Goal: Information Seeking & Learning: Learn about a topic

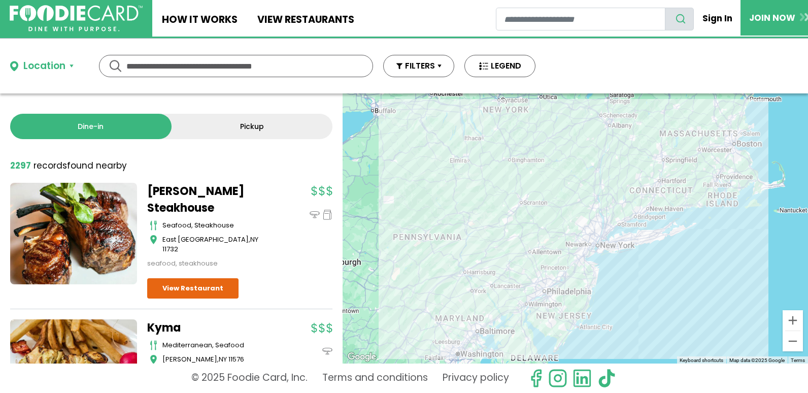
click at [144, 66] on input "text" at bounding box center [235, 65] width 219 height 21
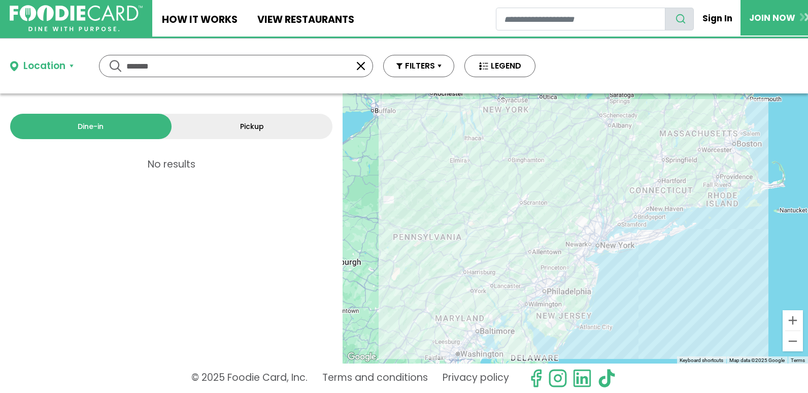
drag, startPoint x: 177, startPoint y: 69, endPoint x: 96, endPoint y: 69, distance: 80.7
click at [96, 69] on div "Location Use my current location Search by Region [US_STATE] 1994 restaurants […" at bounding box center [273, 66] width 546 height 55
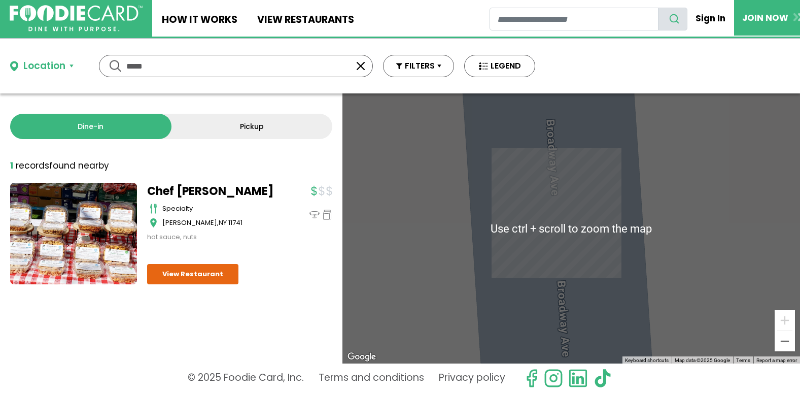
click at [274, 289] on div "Dine-in Pickup 1 results for: [GEOGRAPHIC_DATA] [DEMOGRAPHIC_DATA] seafood amer…" at bounding box center [171, 228] width 343 height 270
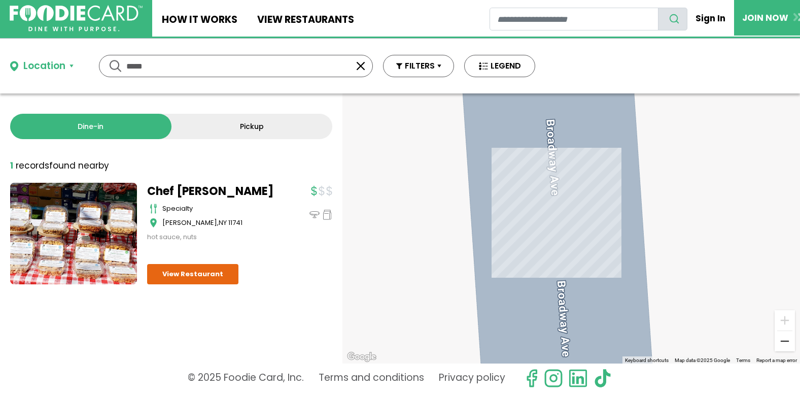
click at [787, 345] on button "Zoom out" at bounding box center [785, 341] width 20 height 20
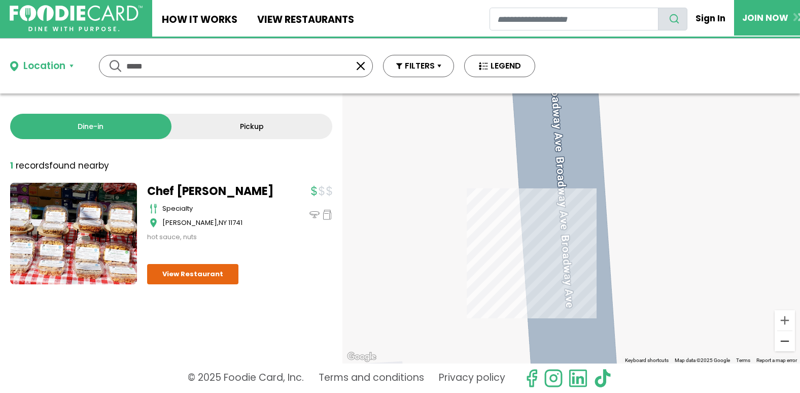
click at [787, 345] on button "Zoom out" at bounding box center [785, 341] width 20 height 20
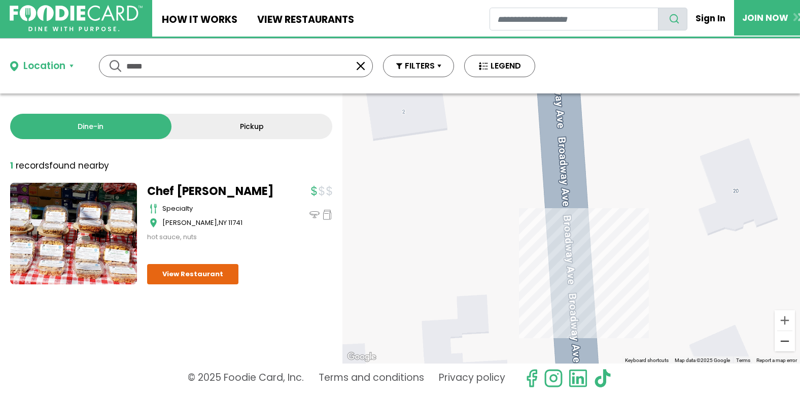
click at [787, 345] on button "Zoom out" at bounding box center [785, 341] width 20 height 20
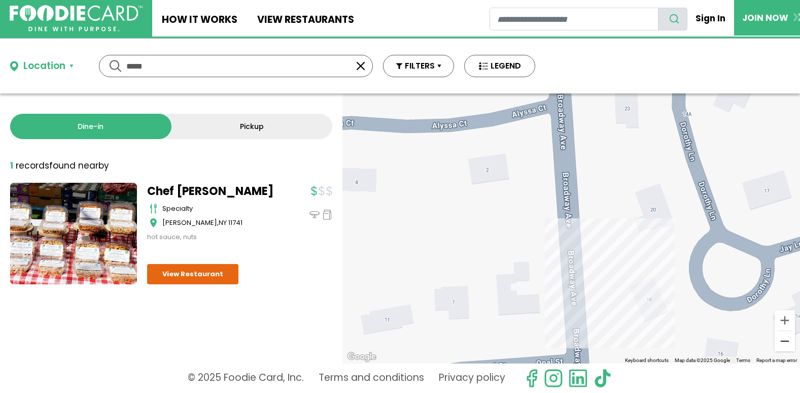
click at [787, 345] on button "Zoom out" at bounding box center [785, 341] width 20 height 20
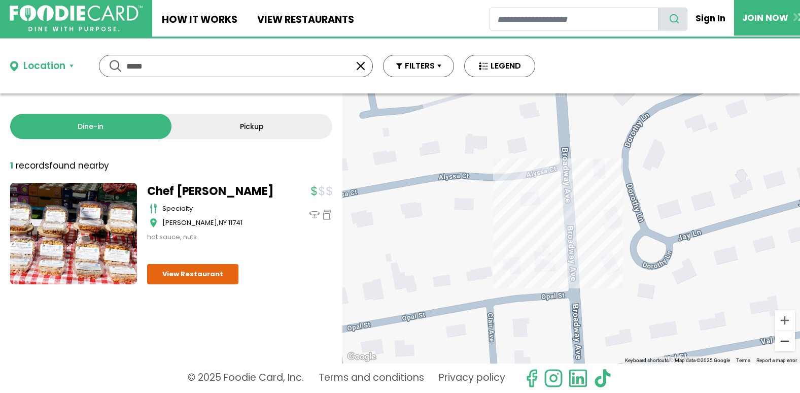
click at [787, 345] on button "Zoom out" at bounding box center [785, 341] width 20 height 20
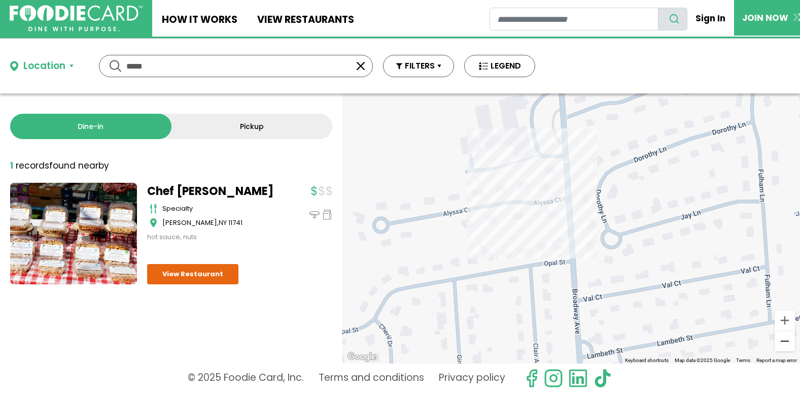
click at [787, 345] on button "Zoom out" at bounding box center [785, 341] width 20 height 20
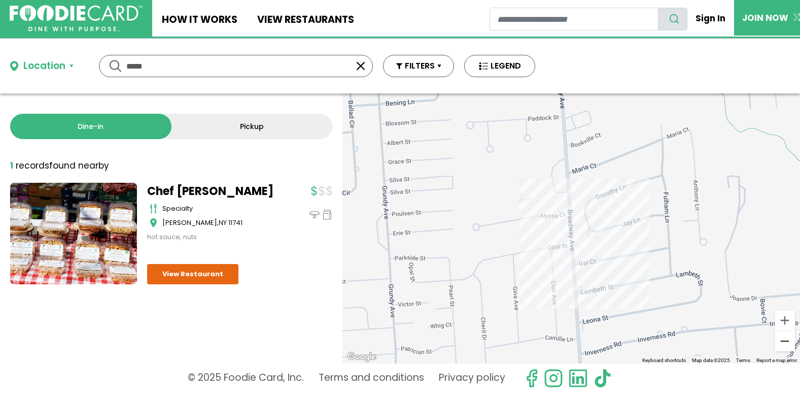
click at [787, 345] on button "Zoom out" at bounding box center [785, 341] width 20 height 20
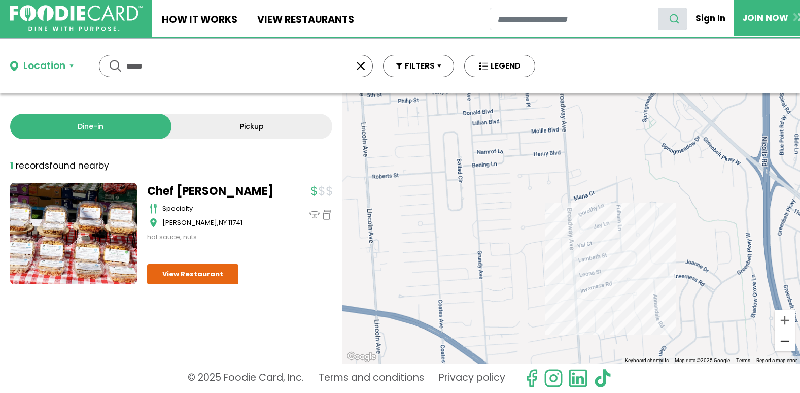
click at [787, 345] on button "Zoom out" at bounding box center [785, 341] width 20 height 20
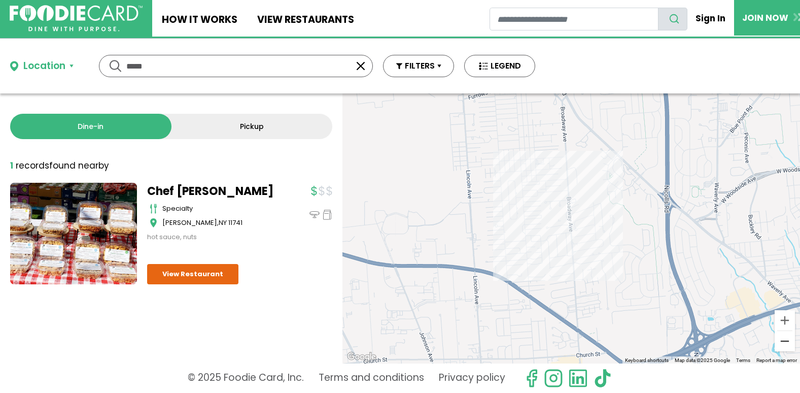
click at [787, 345] on button "Zoom out" at bounding box center [785, 341] width 20 height 20
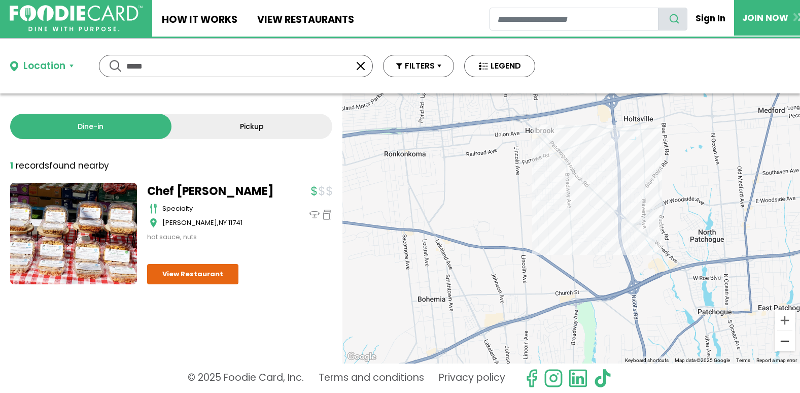
click at [787, 345] on button "Zoom out" at bounding box center [785, 341] width 20 height 20
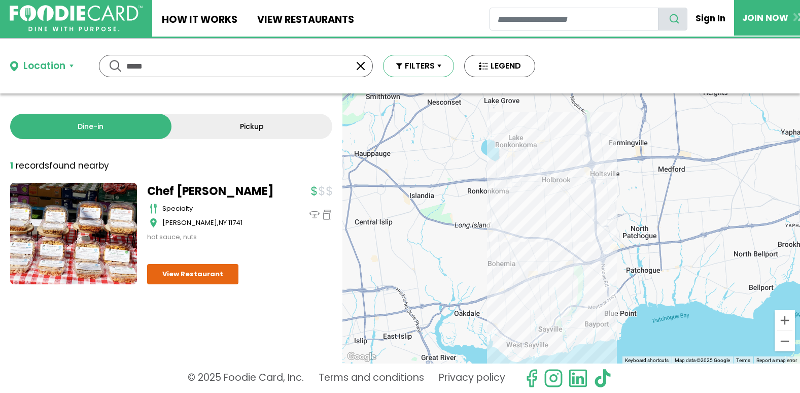
click at [446, 67] on button "FILTERS" at bounding box center [418, 66] width 71 height 22
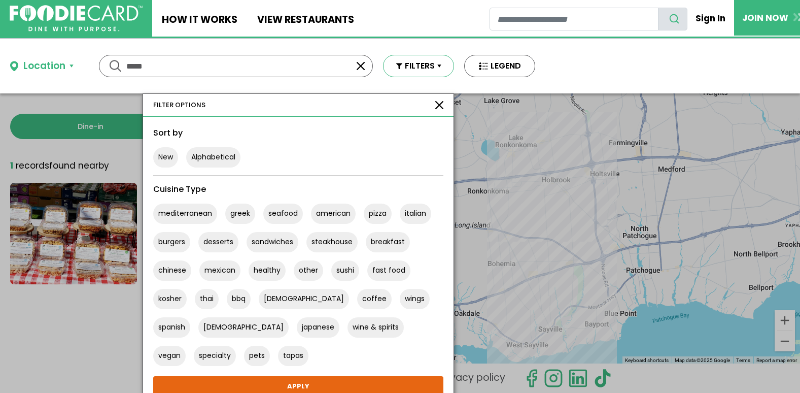
click at [446, 67] on button "FILTERS" at bounding box center [418, 66] width 71 height 22
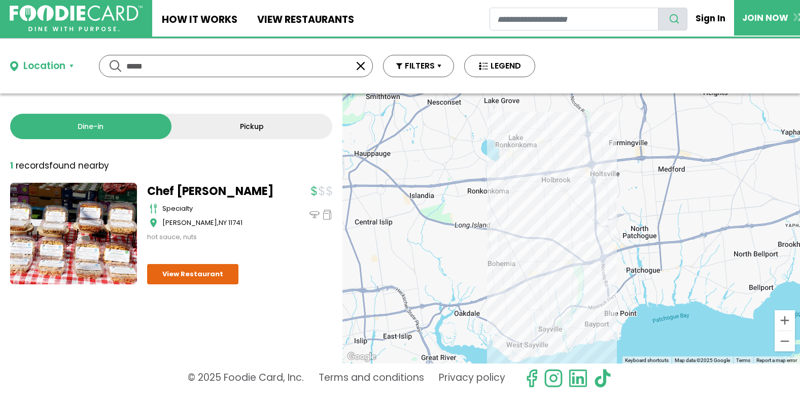
drag, startPoint x: 182, startPoint y: 66, endPoint x: 42, endPoint y: 71, distance: 140.7
click at [42, 71] on div "Location Use my current location Search by Region [US_STATE] 1994 restaurants […" at bounding box center [273, 66] width 546 height 55
type input "********"
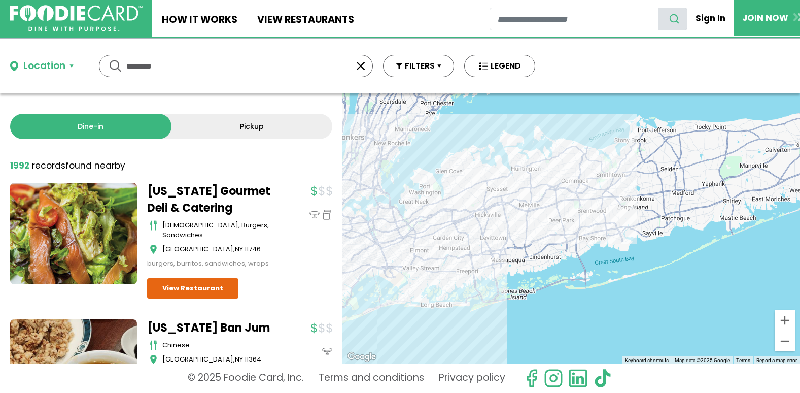
drag, startPoint x: 683, startPoint y: 335, endPoint x: 527, endPoint y: 341, distance: 156.4
click at [527, 341] on div at bounding box center [572, 228] width 458 height 270
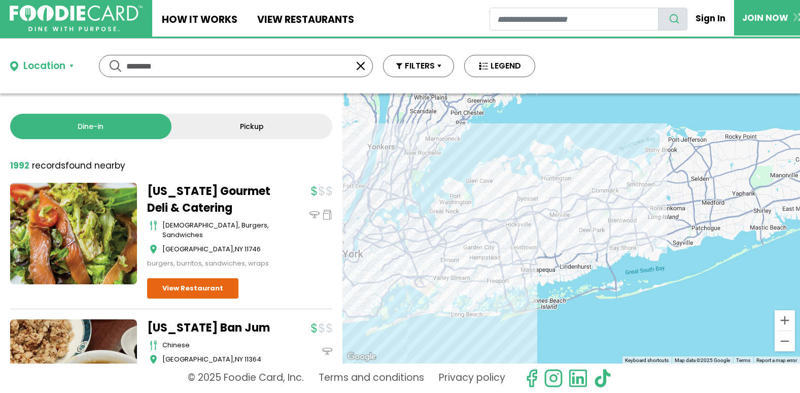
drag, startPoint x: 652, startPoint y: 282, endPoint x: 685, endPoint y: 295, distance: 35.7
click at [685, 295] on div at bounding box center [572, 228] width 458 height 270
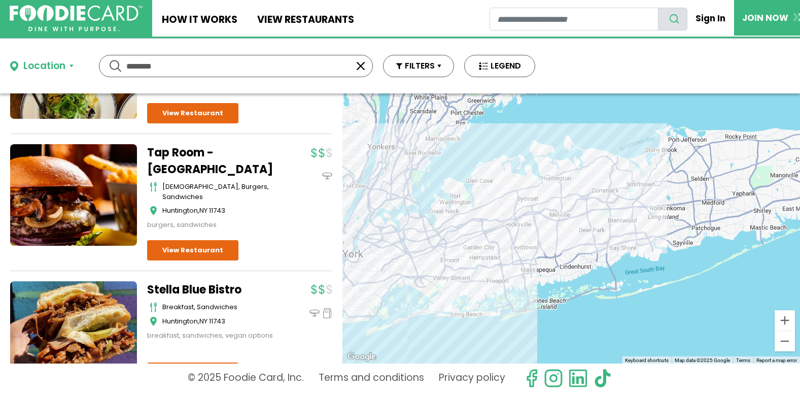
scroll to position [2081, 0]
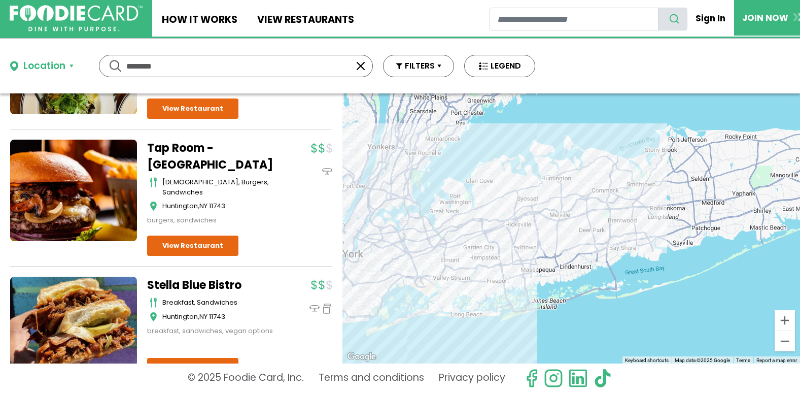
click at [71, 68] on button "Location" at bounding box center [41, 66] width 63 height 15
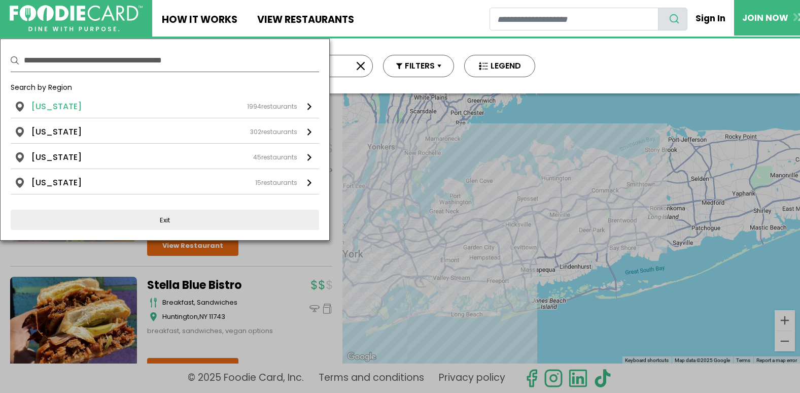
click at [264, 103] on div "1994 restaurants" at bounding box center [272, 106] width 50 height 9
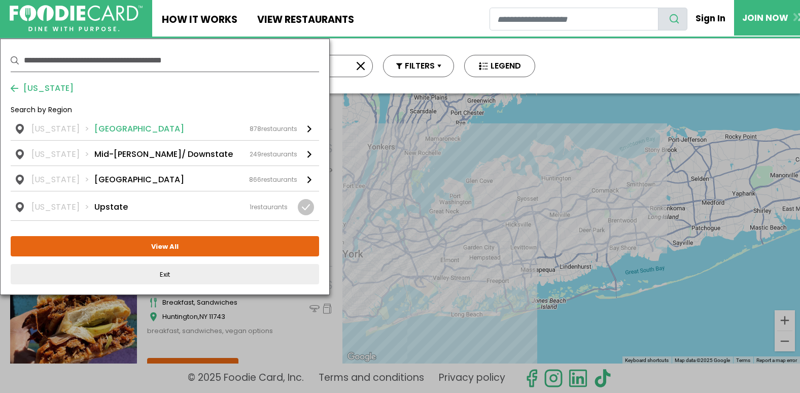
click at [282, 129] on div "878 restaurants" at bounding box center [274, 128] width 48 height 9
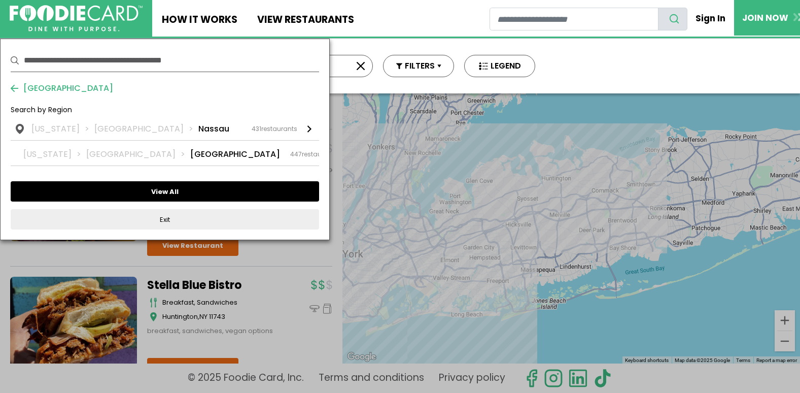
click at [195, 185] on button "View All" at bounding box center [165, 191] width 309 height 20
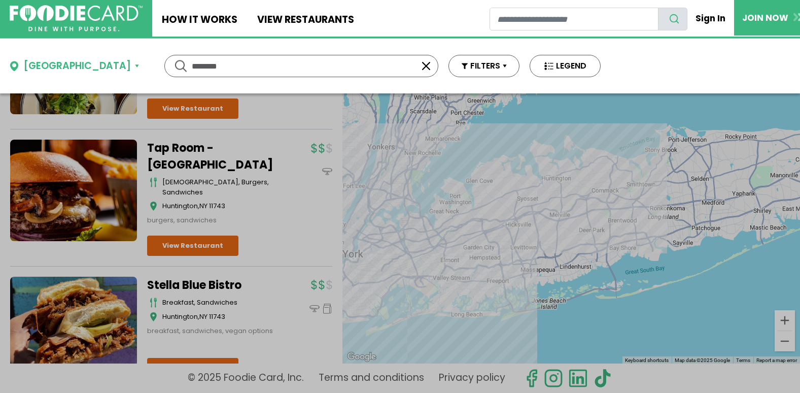
scroll to position [0, 0]
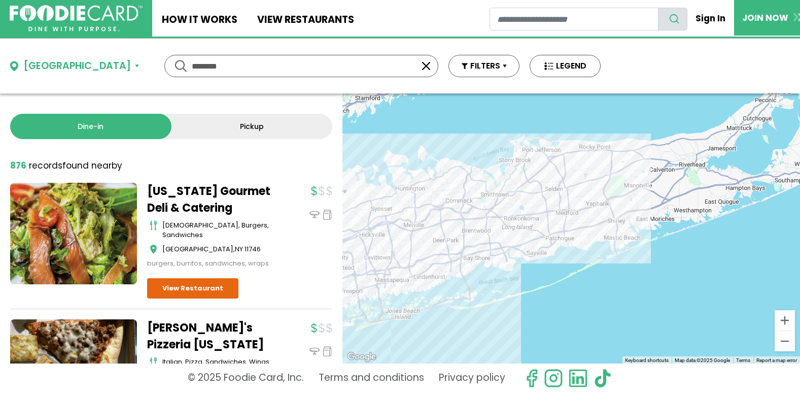
drag, startPoint x: 660, startPoint y: 306, endPoint x: 500, endPoint y: 323, distance: 160.8
click at [500, 323] on div at bounding box center [572, 228] width 458 height 270
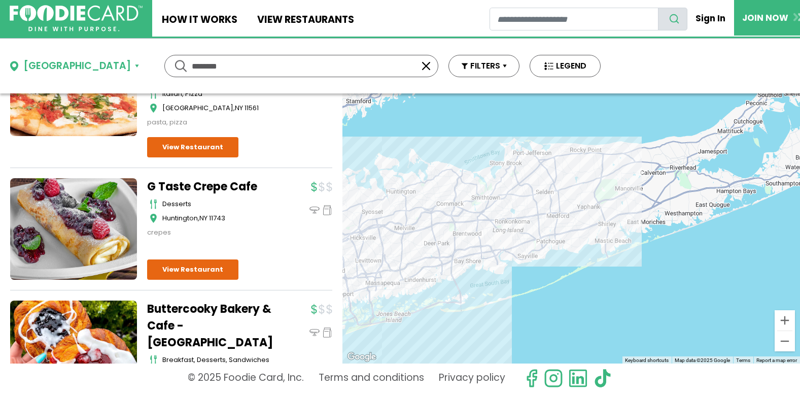
scroll to position [1117, 0]
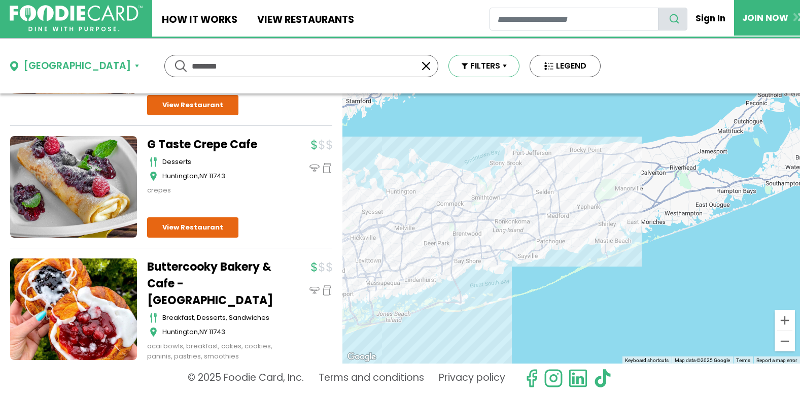
click at [453, 67] on button "FILTERS" at bounding box center [484, 66] width 71 height 22
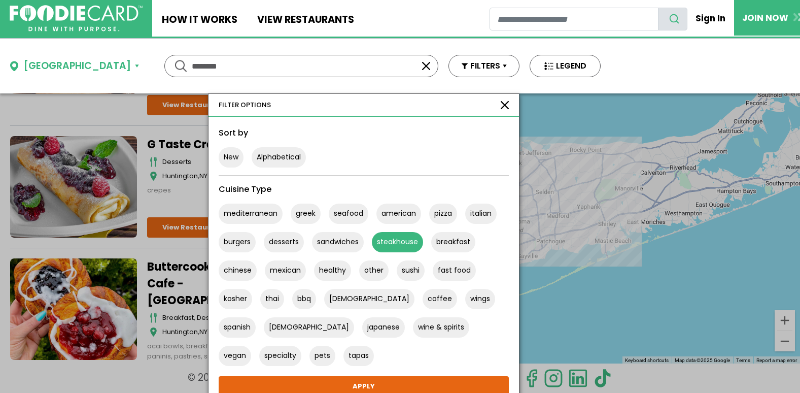
scroll to position [42, 0]
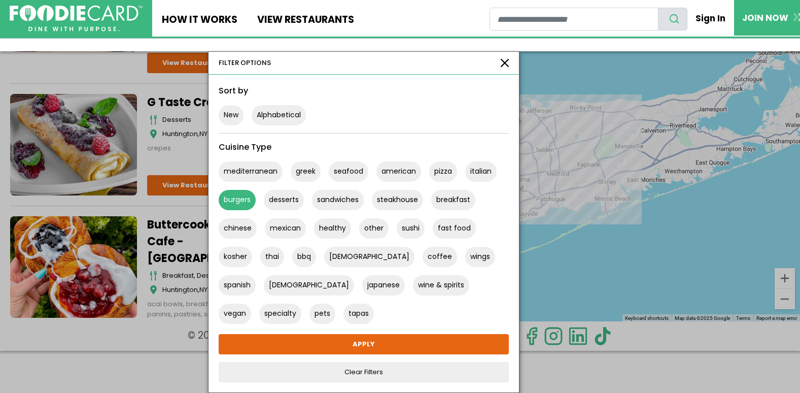
click at [219, 199] on button "burgers" at bounding box center [237, 200] width 37 height 20
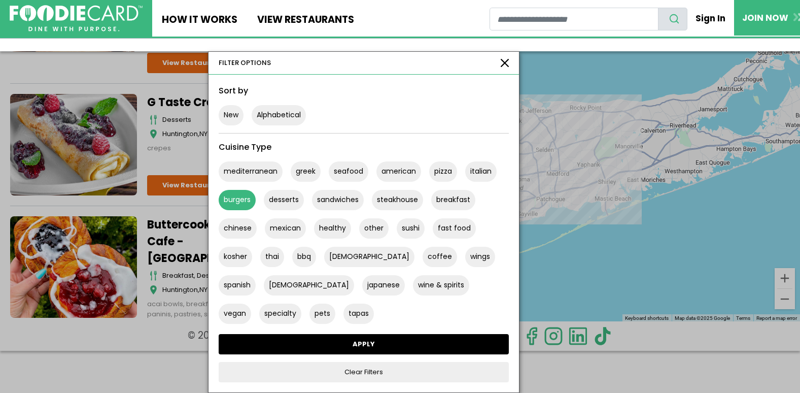
click at [321, 341] on link "APPLY" at bounding box center [364, 344] width 290 height 20
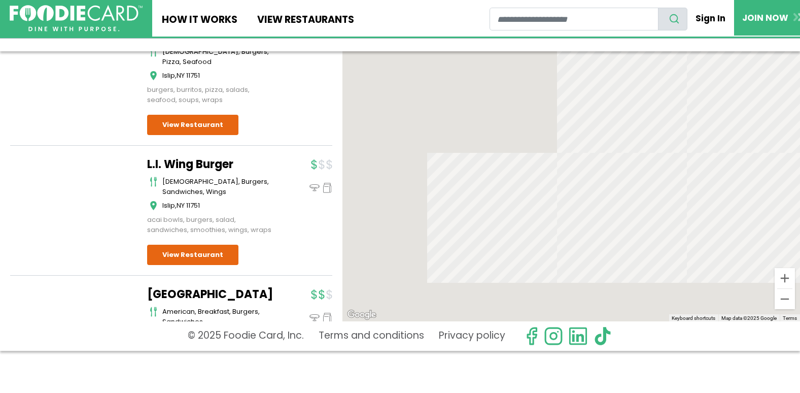
scroll to position [17764, 0]
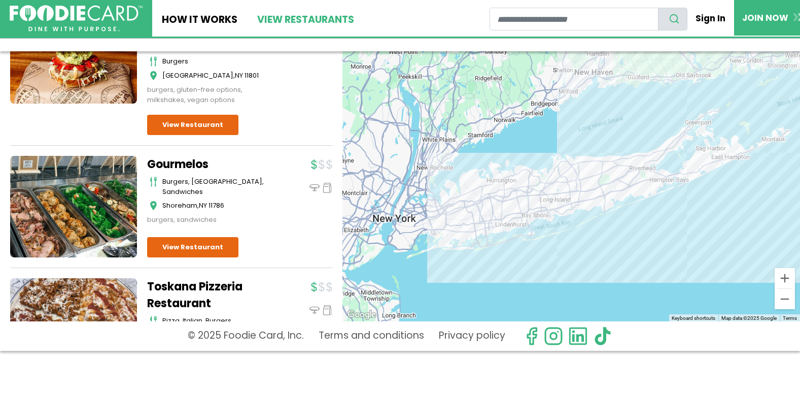
click at [314, 18] on link "View restaurants" at bounding box center [305, 18] width 116 height 37
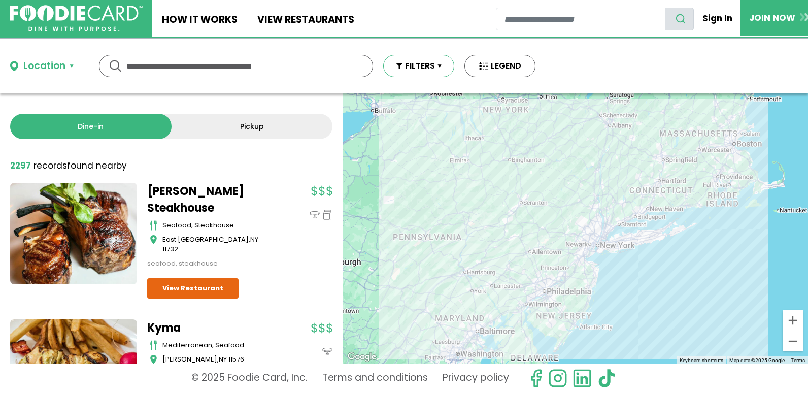
click at [439, 64] on button "FILTERS" at bounding box center [418, 66] width 71 height 22
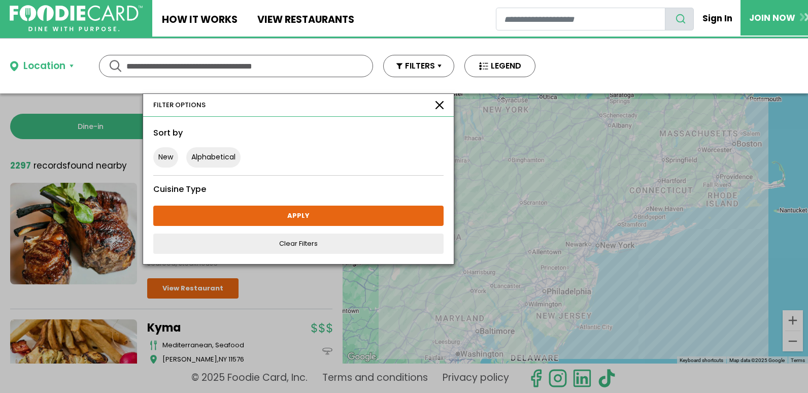
click at [71, 65] on button "Location" at bounding box center [41, 66] width 63 height 15
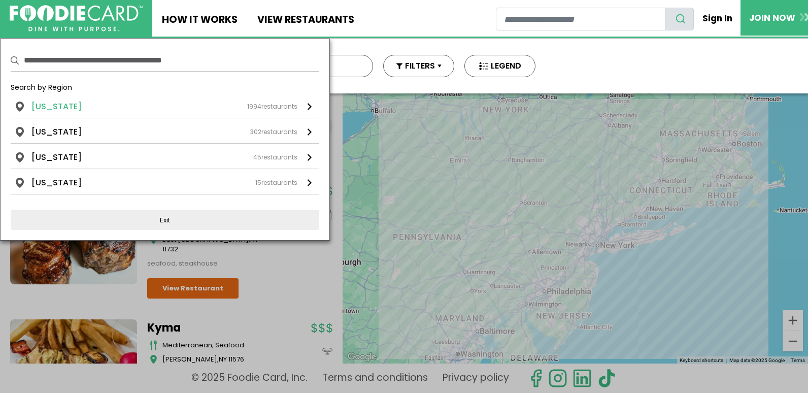
click at [74, 110] on div "[US_STATE] 1994 restaurants" at bounding box center [164, 106] width 266 height 12
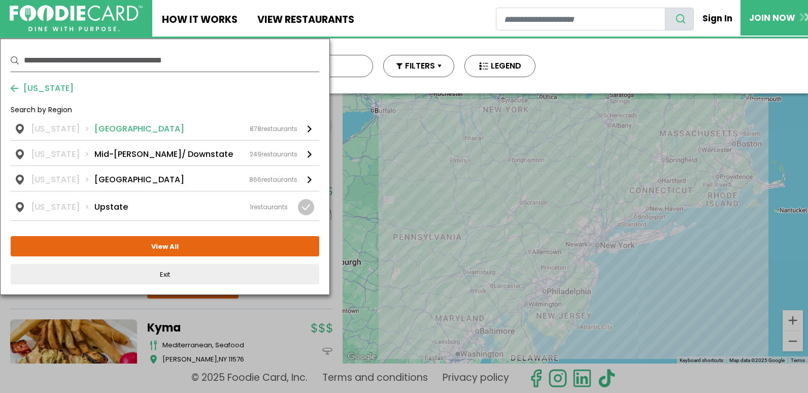
click at [305, 129] on link "[US_STATE] [GEOGRAPHIC_DATA] 878 restaurants" at bounding box center [165, 131] width 309 height 17
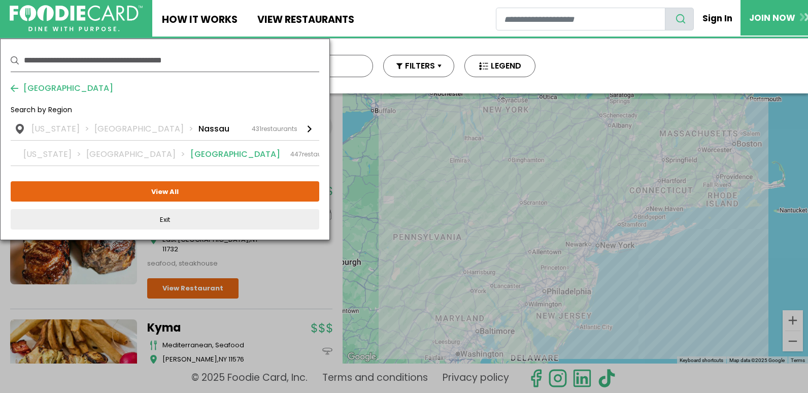
click at [290, 155] on span "447" at bounding box center [296, 154] width 12 height 9
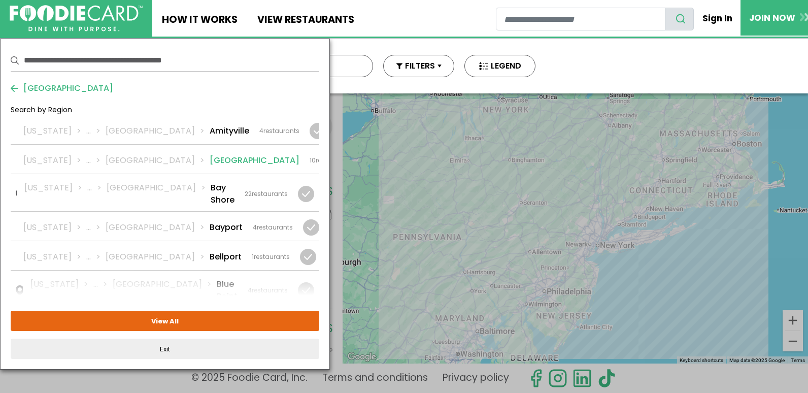
click at [362, 160] on div at bounding box center [370, 160] width 16 height 16
click at [308, 186] on div at bounding box center [306, 194] width 16 height 16
click at [310, 219] on div at bounding box center [311, 227] width 16 height 16
click at [310, 249] on div at bounding box center [308, 257] width 16 height 16
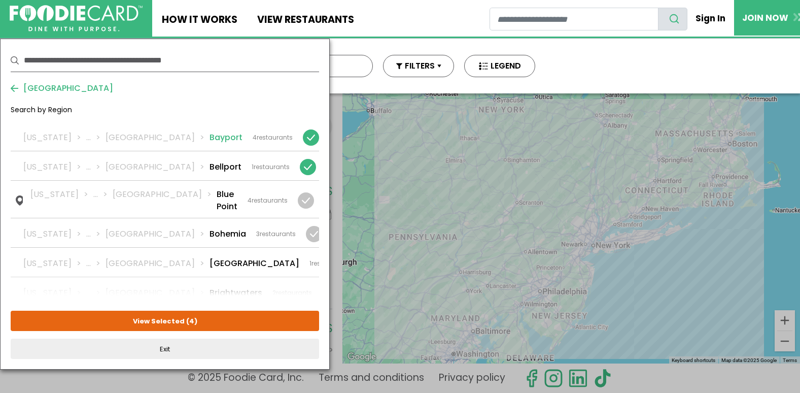
scroll to position [102, 0]
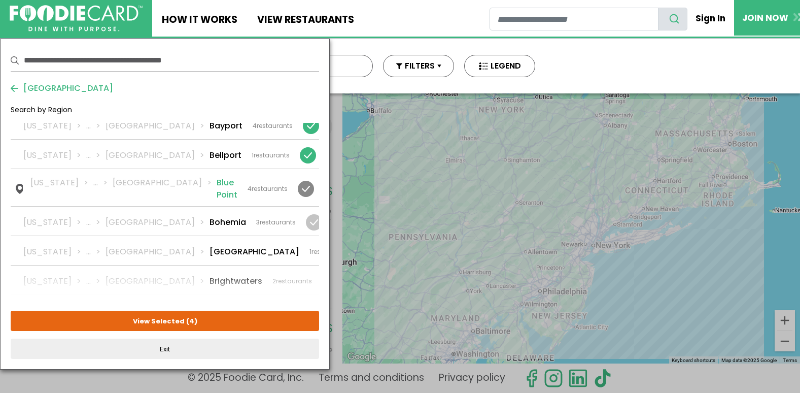
click at [305, 181] on div at bounding box center [306, 189] width 16 height 16
click at [306, 214] on div at bounding box center [314, 222] width 16 height 16
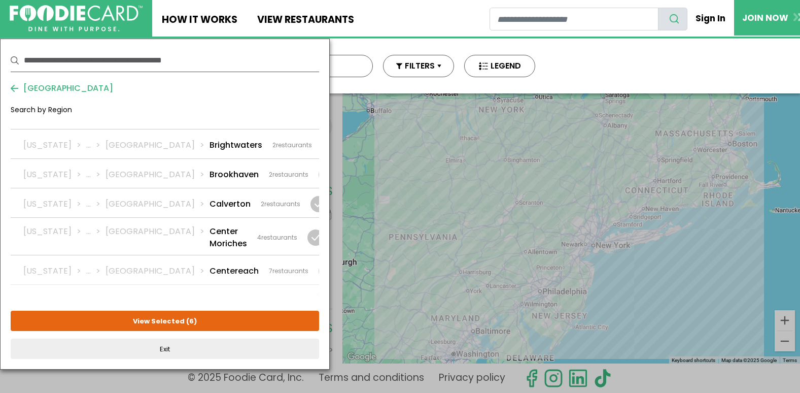
scroll to position [254, 0]
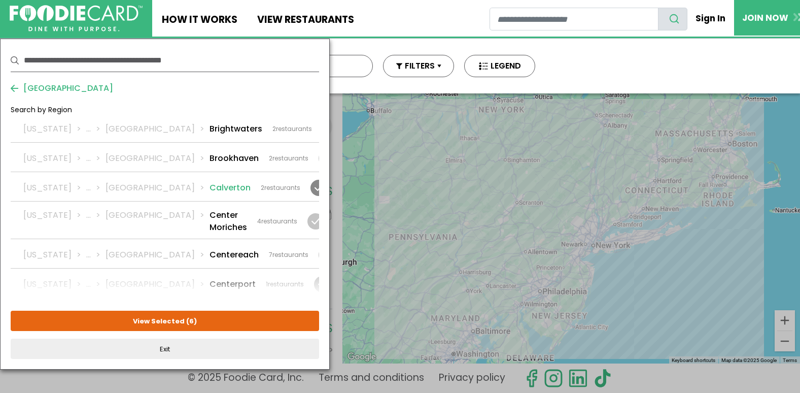
click at [312, 180] on div at bounding box center [319, 188] width 16 height 16
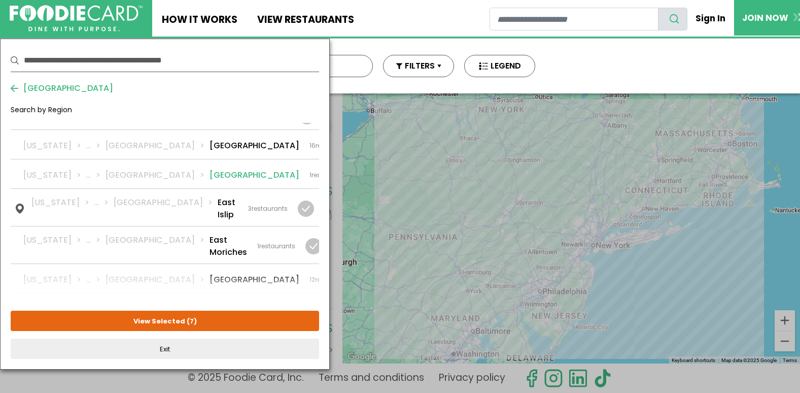
scroll to position [558, 0]
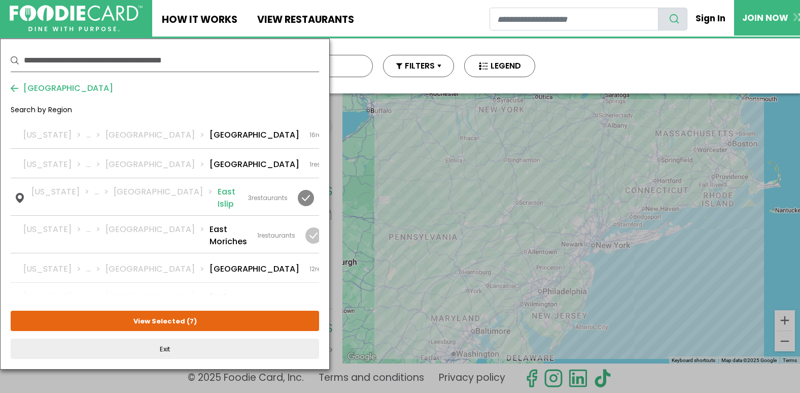
click at [303, 190] on div at bounding box center [306, 198] width 16 height 16
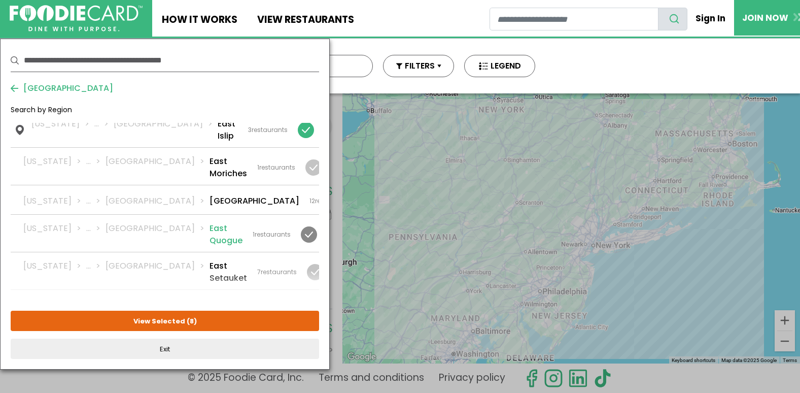
scroll to position [660, 0]
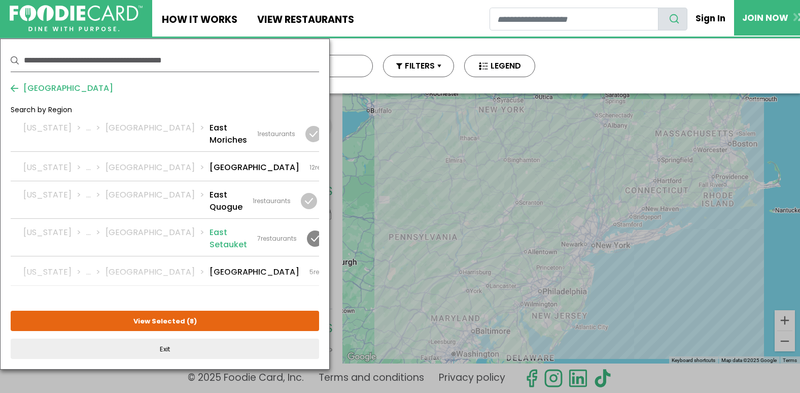
click at [308, 230] on div at bounding box center [315, 238] width 16 height 16
click at [360, 264] on div at bounding box center [368, 272] width 16 height 16
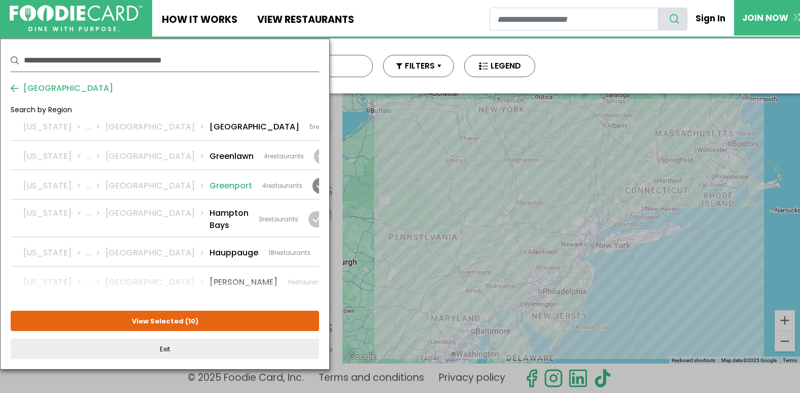
scroll to position [812, 0]
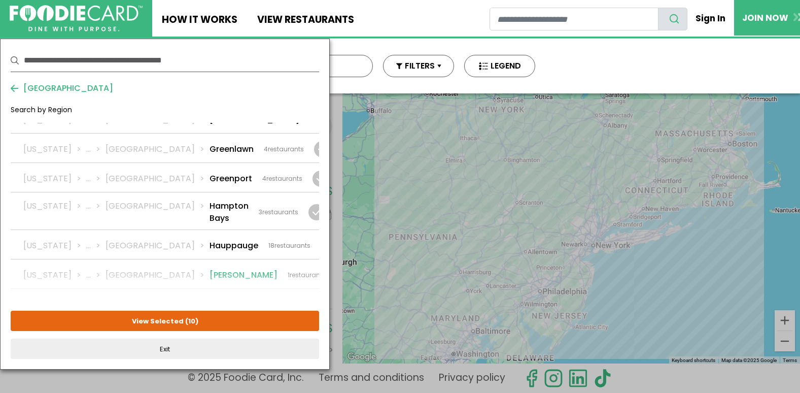
click at [336, 267] on div at bounding box center [344, 275] width 16 height 16
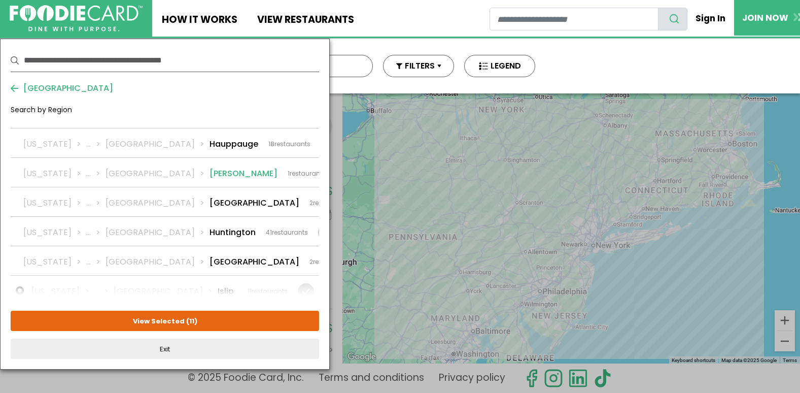
scroll to position [863, 0]
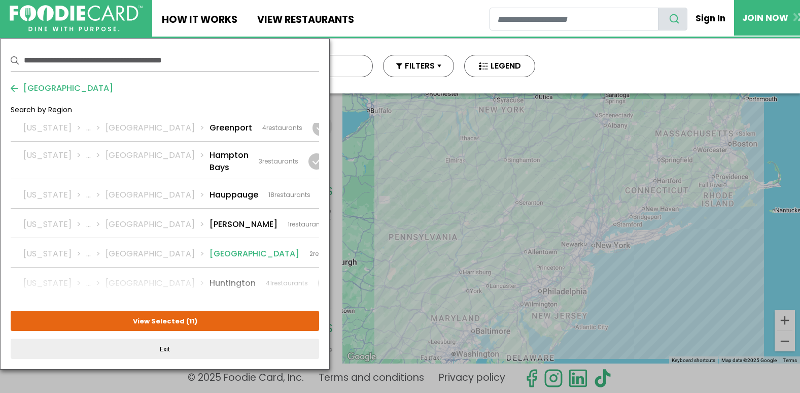
click at [359, 246] on div at bounding box center [367, 254] width 16 height 16
click at [359, 305] on div at bounding box center [367, 313] width 16 height 16
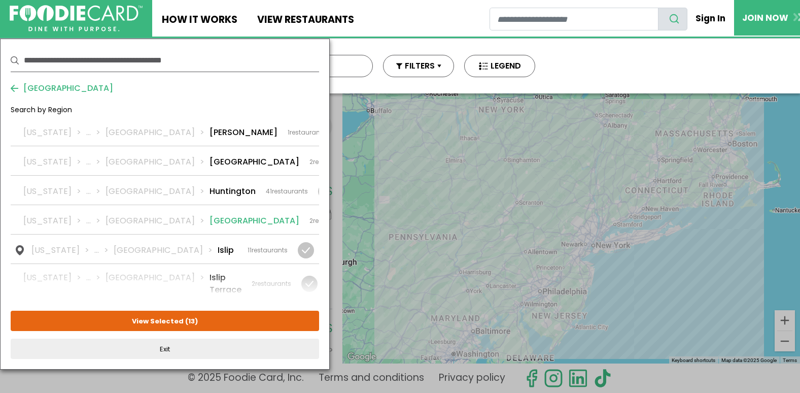
scroll to position [964, 0]
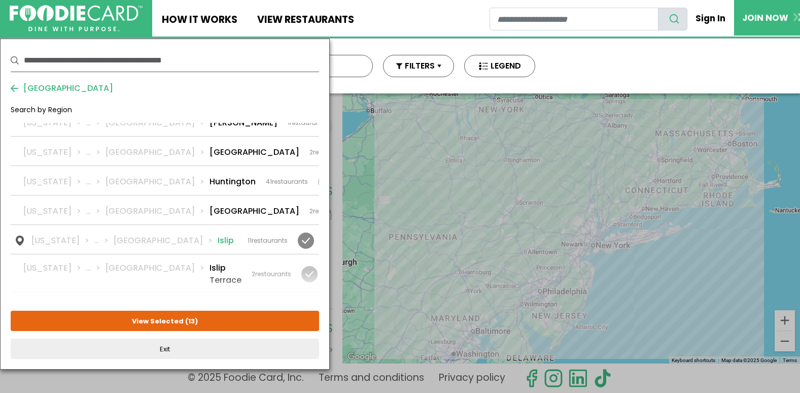
click at [308, 232] on div at bounding box center [306, 240] width 16 height 16
click at [303, 266] on div at bounding box center [309, 274] width 16 height 16
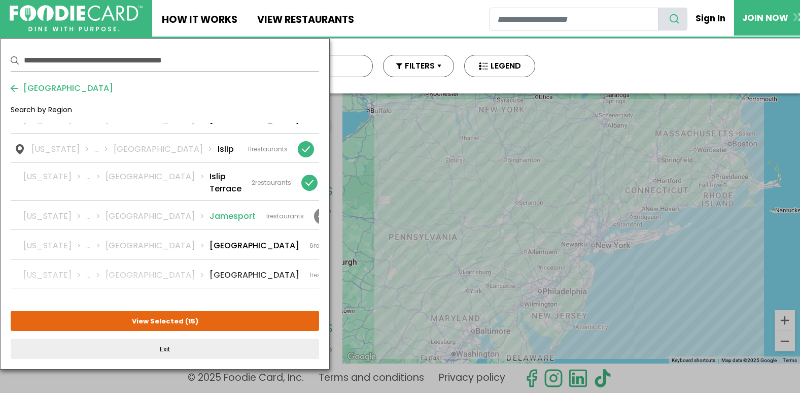
scroll to position [1066, 0]
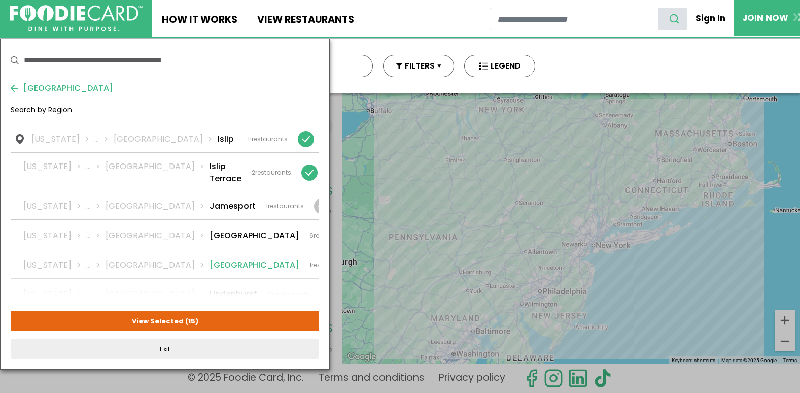
click at [358, 257] on div at bounding box center [366, 265] width 16 height 16
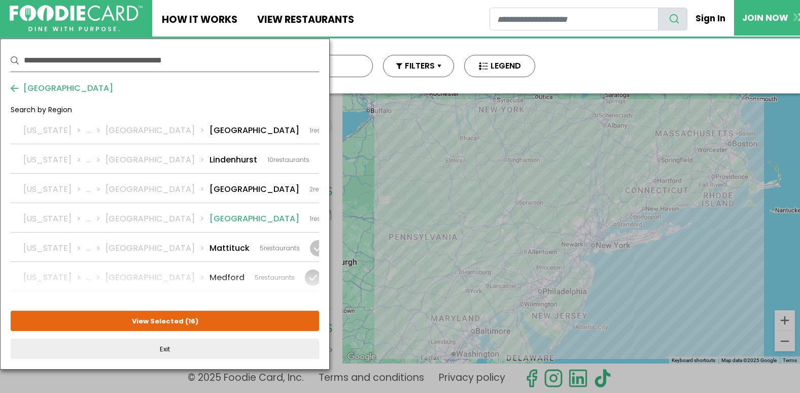
scroll to position [1218, 0]
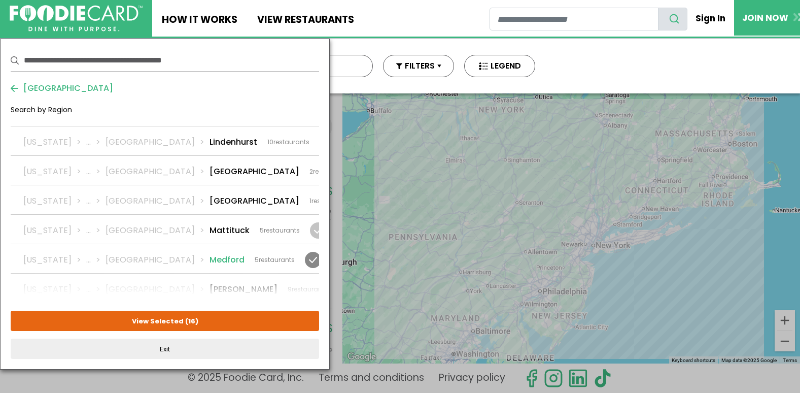
click at [310, 252] on div at bounding box center [313, 260] width 16 height 16
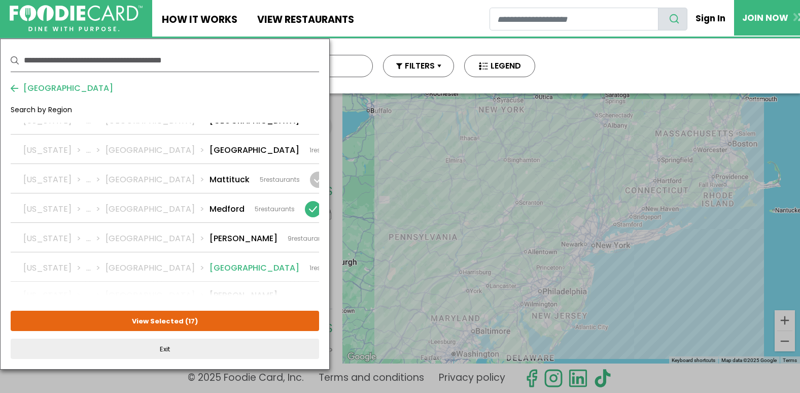
click at [358, 260] on div at bounding box center [366, 268] width 16 height 16
click at [337, 293] on div at bounding box center [345, 301] width 16 height 16
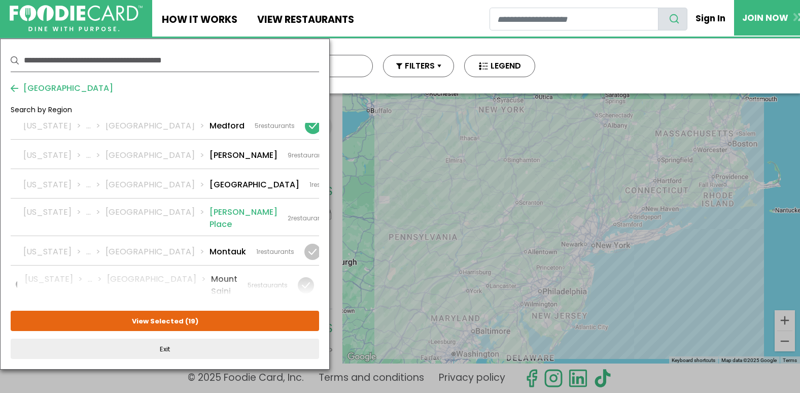
scroll to position [1370, 0]
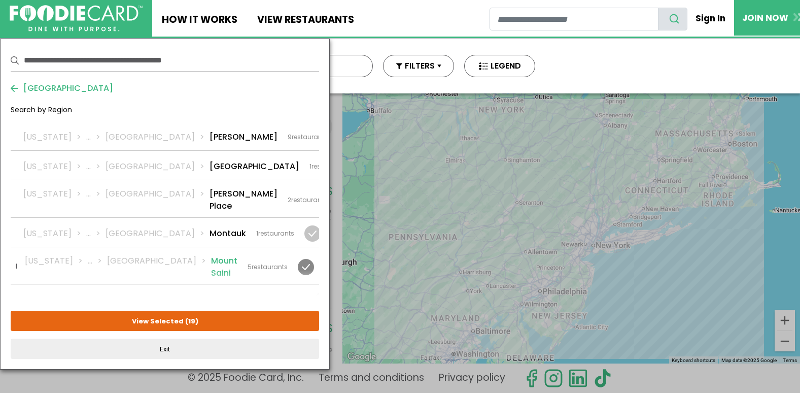
click at [310, 259] on div at bounding box center [306, 267] width 16 height 16
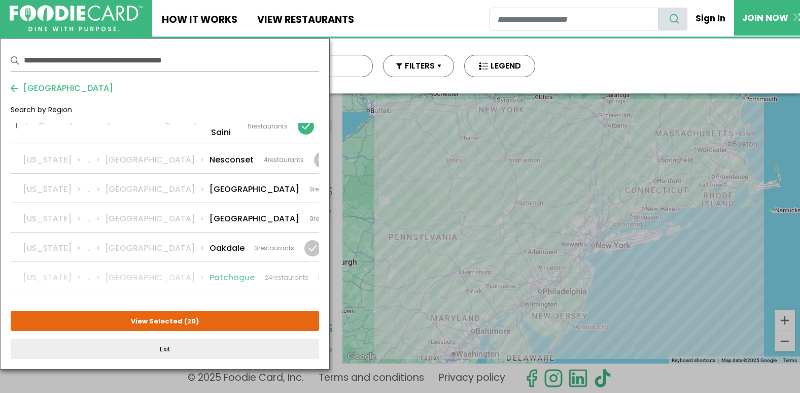
scroll to position [1523, 0]
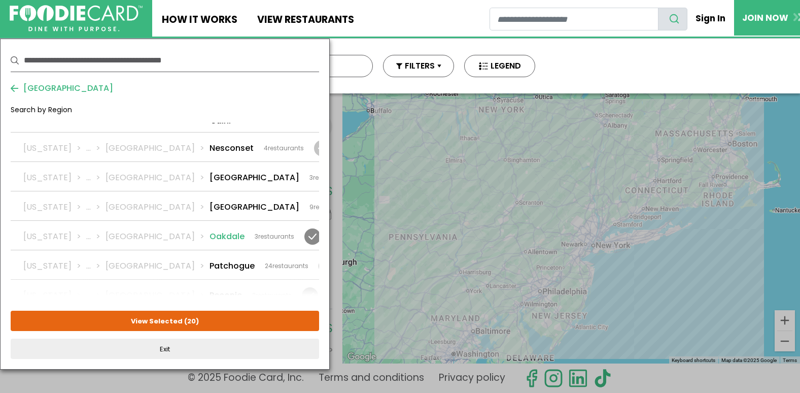
drag, startPoint x: 303, startPoint y: 144, endPoint x: 303, endPoint y: 150, distance: 6.1
click at [305, 228] on div at bounding box center [313, 236] width 16 height 16
click at [319, 258] on div at bounding box center [327, 266] width 16 height 16
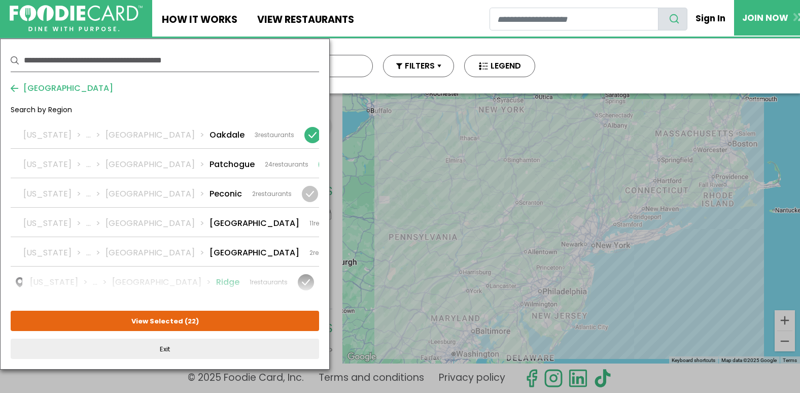
scroll to position [1573, 0]
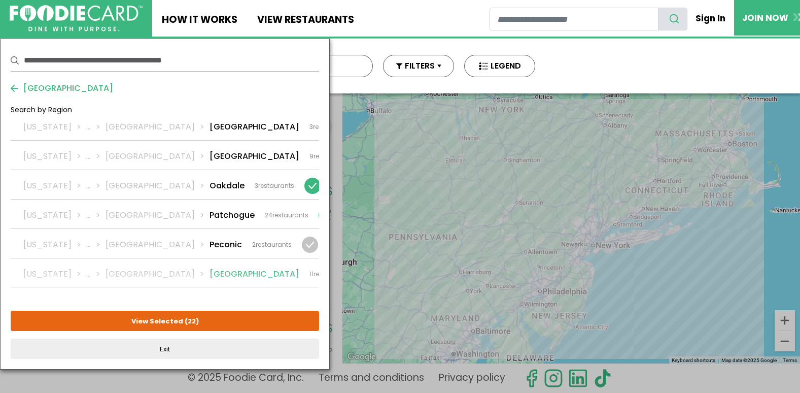
click at [360, 266] on div at bounding box center [368, 274] width 16 height 16
click at [359, 295] on div at bounding box center [367, 303] width 16 height 16
click at [314, 325] on div at bounding box center [306, 333] width 16 height 16
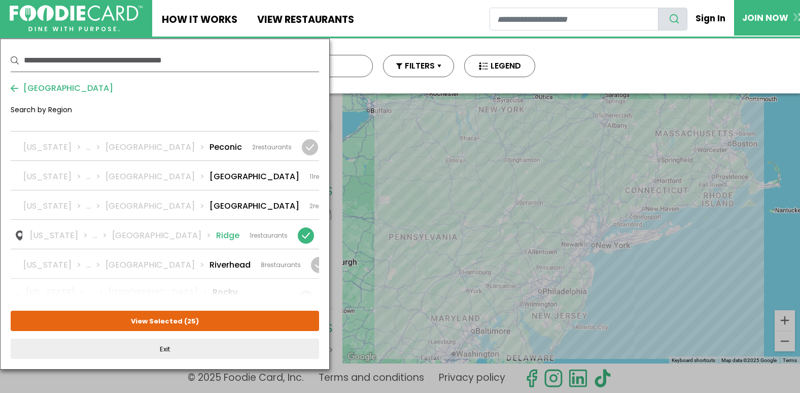
scroll to position [1675, 0]
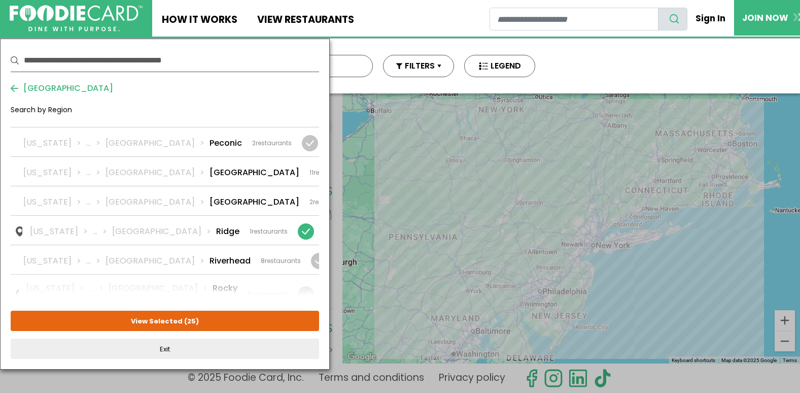
click at [327, 320] on div at bounding box center [335, 328] width 16 height 16
click at [359, 349] on div at bounding box center [367, 357] width 16 height 16
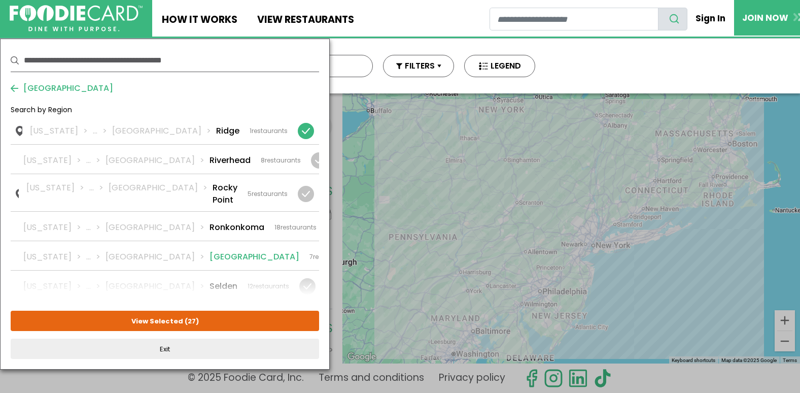
scroll to position [1776, 0]
click at [306, 277] on div at bounding box center [307, 285] width 16 height 16
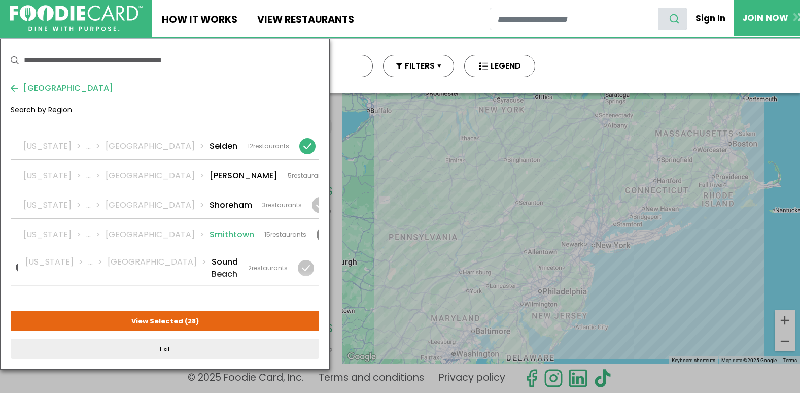
scroll to position [1929, 0]
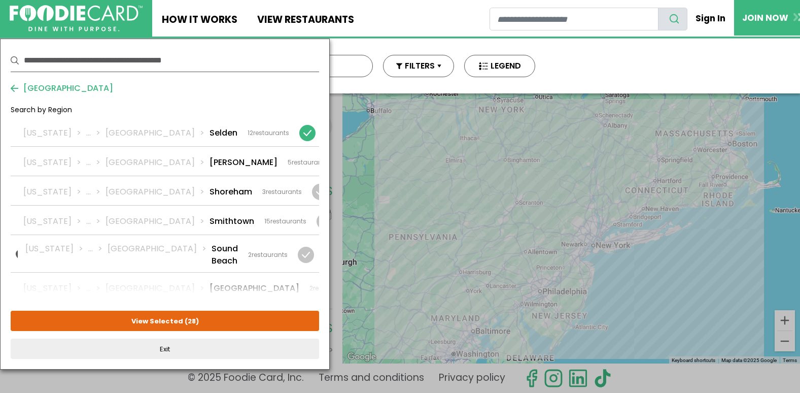
click at [360, 347] on div at bounding box center [368, 355] width 16 height 16
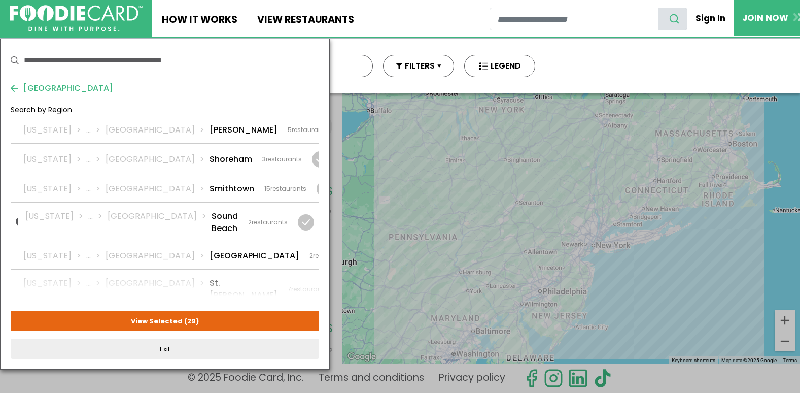
scroll to position [1979, 0]
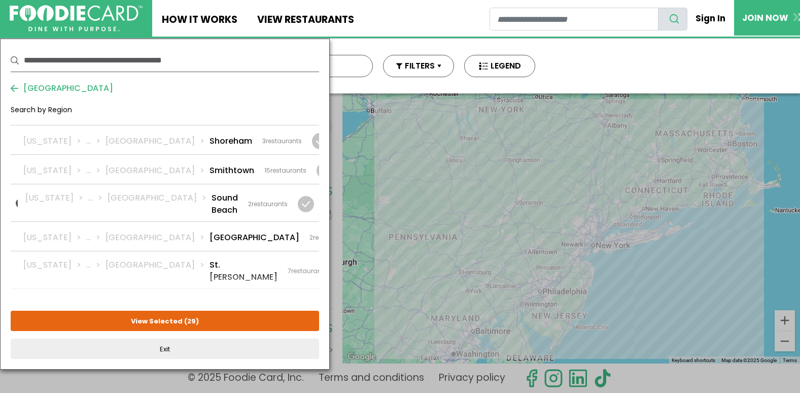
click at [309, 330] on div at bounding box center [310, 338] width 16 height 16
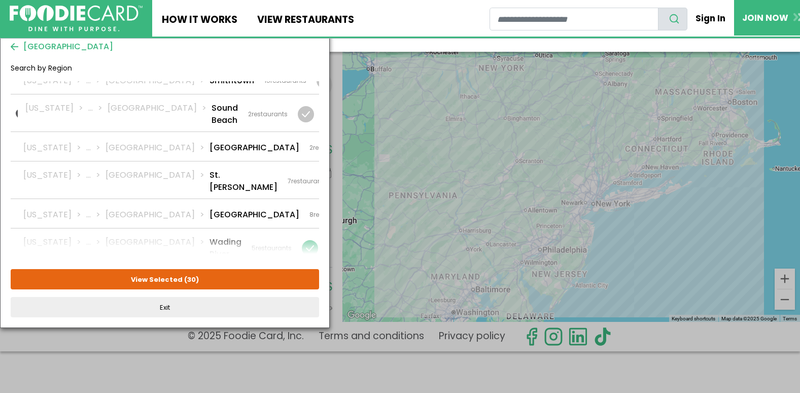
scroll to position [42, 0]
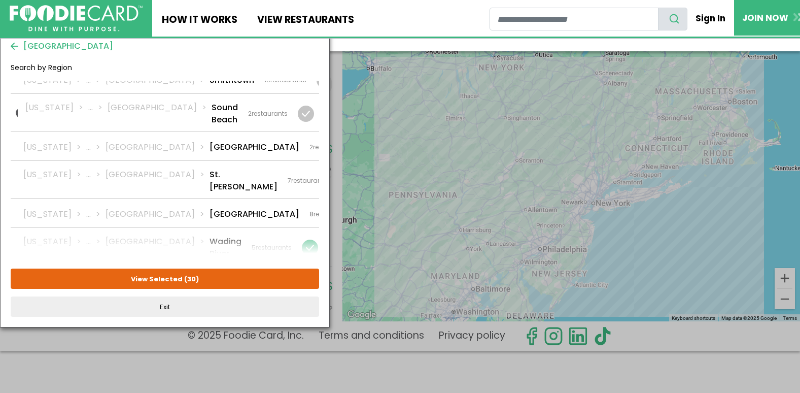
click at [358, 340] on div at bounding box center [366, 348] width 16 height 16
click at [308, 307] on div at bounding box center [306, 315] width 16 height 16
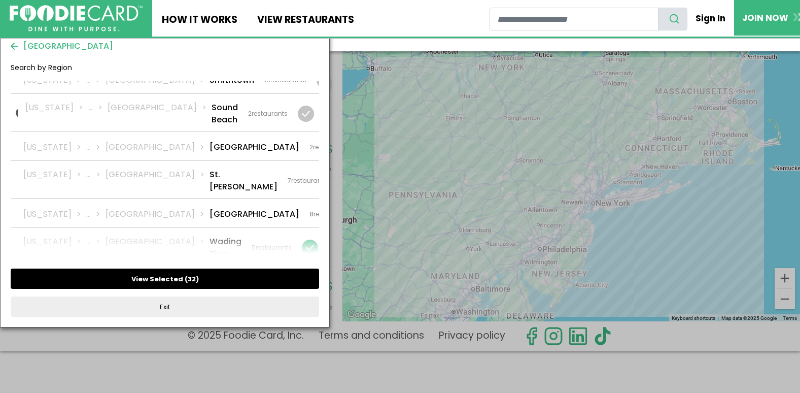
click at [164, 277] on button "View Selected ( 32 )" at bounding box center [165, 278] width 309 height 20
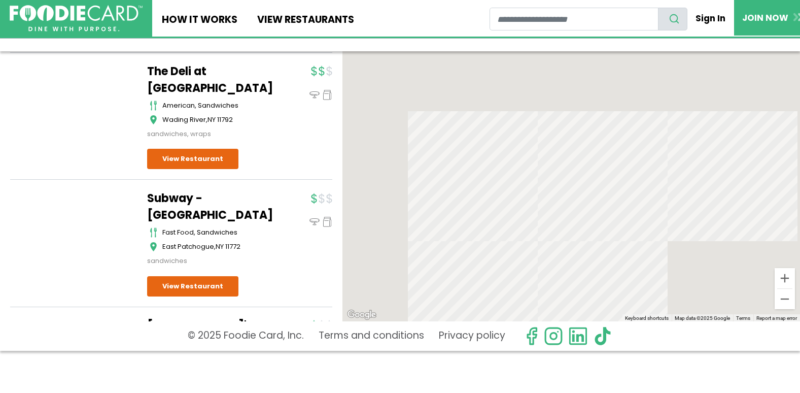
scroll to position [23803, 0]
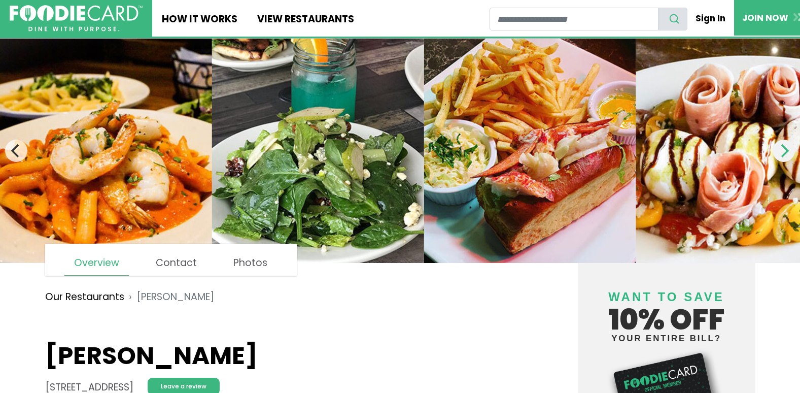
click at [787, 153] on icon "Next" at bounding box center [786, 150] width 8 height 13
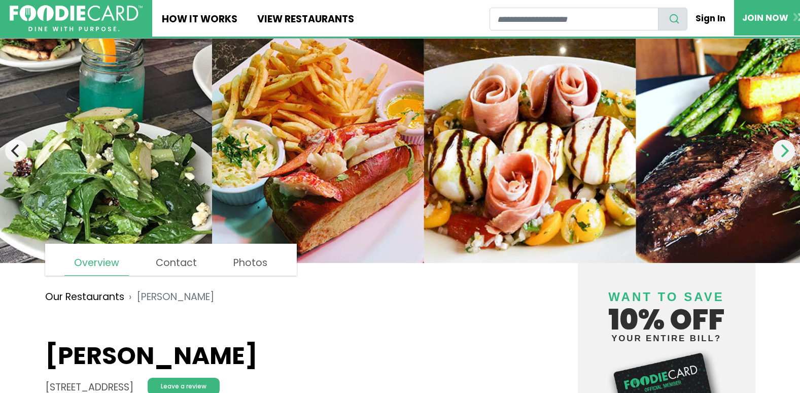
click at [787, 153] on icon "Next" at bounding box center [786, 150] width 8 height 13
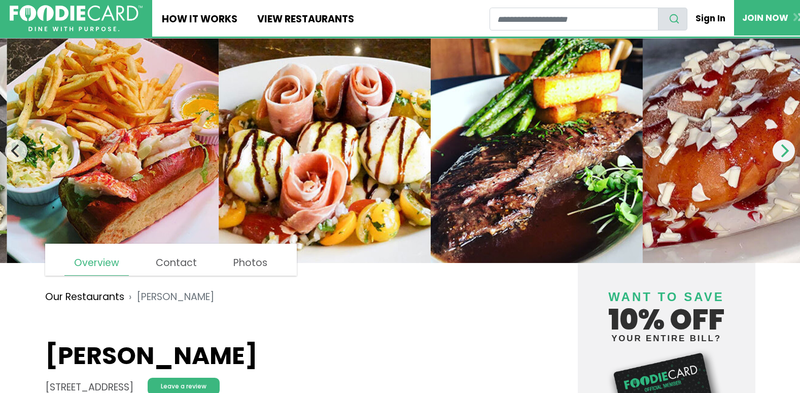
click at [787, 153] on icon "Next" at bounding box center [786, 150] width 8 height 13
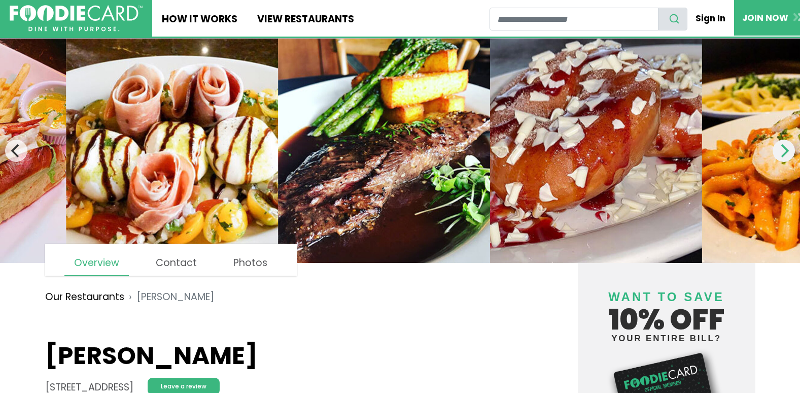
click at [787, 153] on icon "Next" at bounding box center [786, 150] width 8 height 13
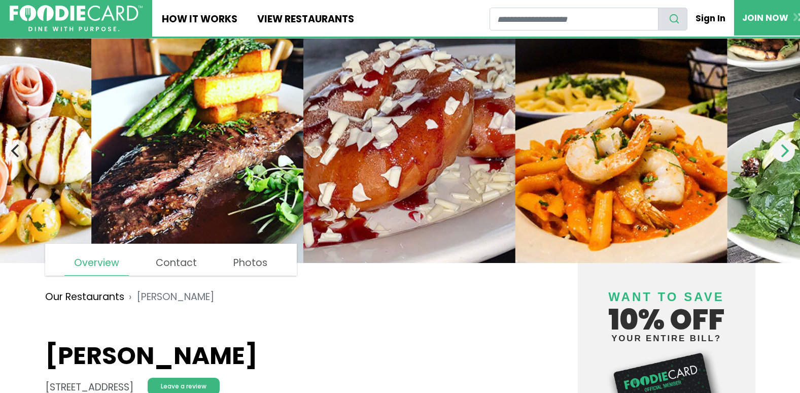
click at [787, 153] on icon "Next" at bounding box center [786, 150] width 8 height 13
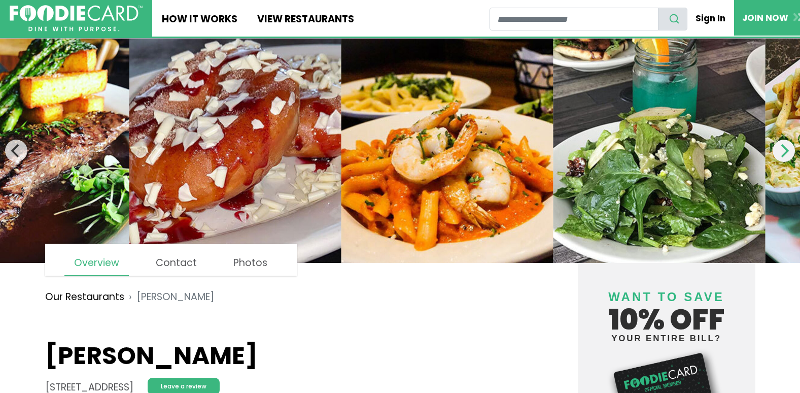
click at [787, 153] on icon "Next" at bounding box center [786, 150] width 8 height 13
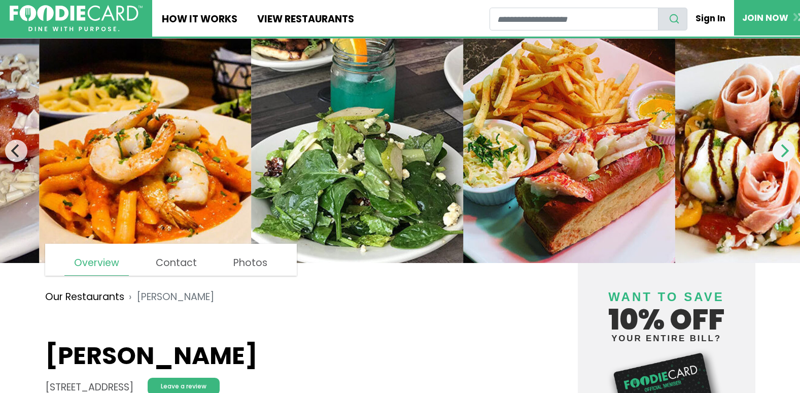
click at [787, 153] on icon "Next" at bounding box center [786, 150] width 8 height 13
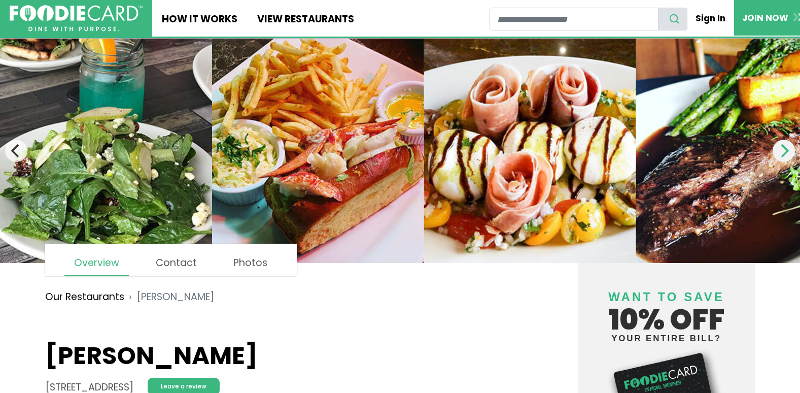
click at [787, 153] on icon "Next" at bounding box center [786, 150] width 8 height 13
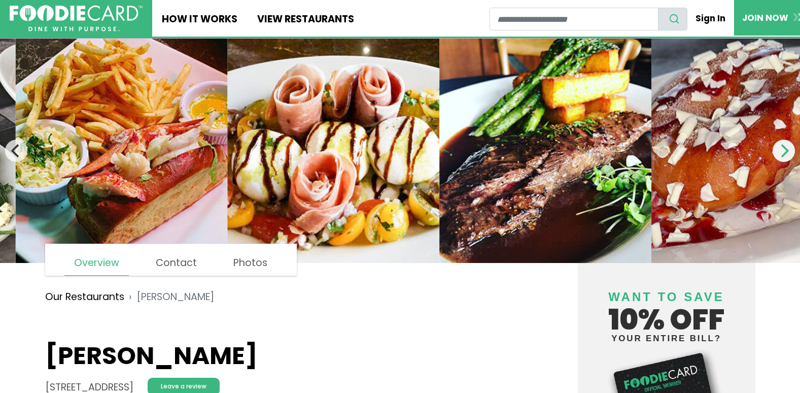
click at [787, 153] on icon "Next" at bounding box center [786, 150] width 8 height 13
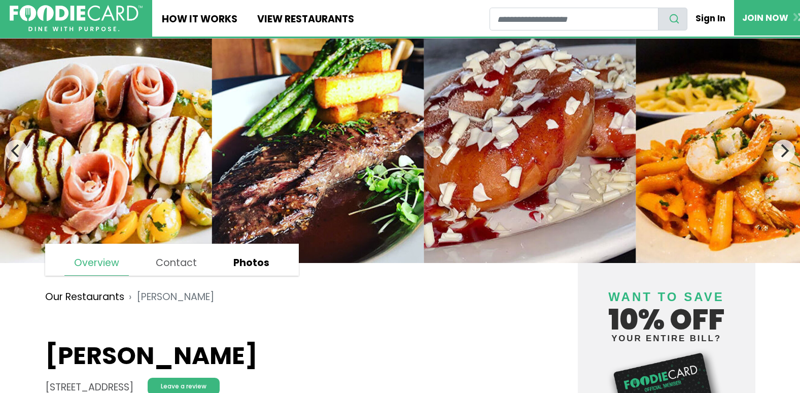
click at [244, 266] on link "Photos" at bounding box center [251, 263] width 55 height 24
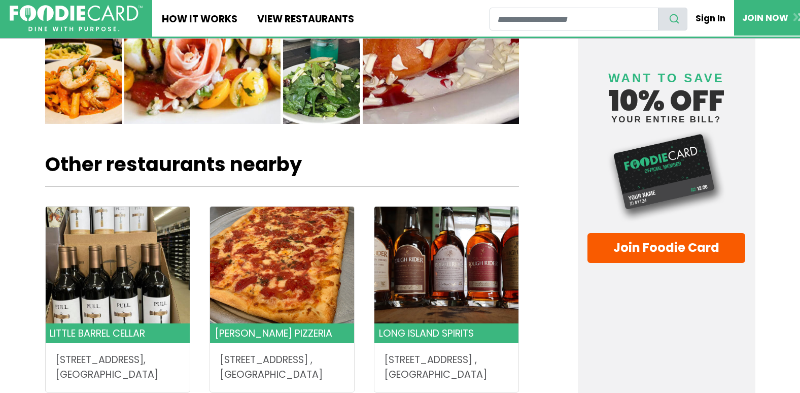
scroll to position [834, 0]
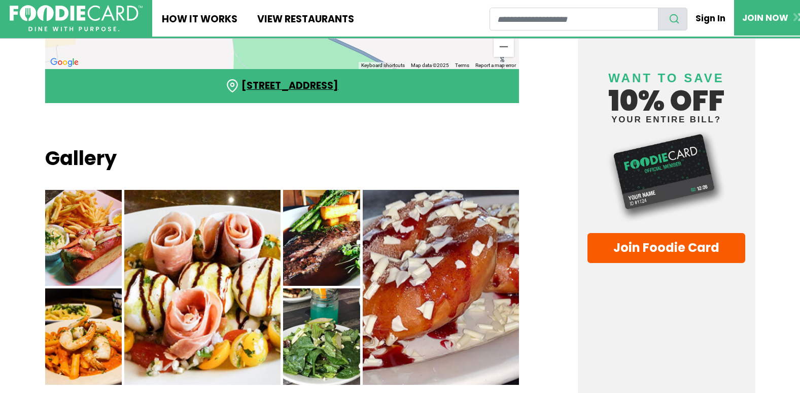
click at [307, 79] on link "5768 Route 25A, Wading River, NY 11792" at bounding box center [290, 86] width 97 height 14
